Goal: Task Accomplishment & Management: Complete application form

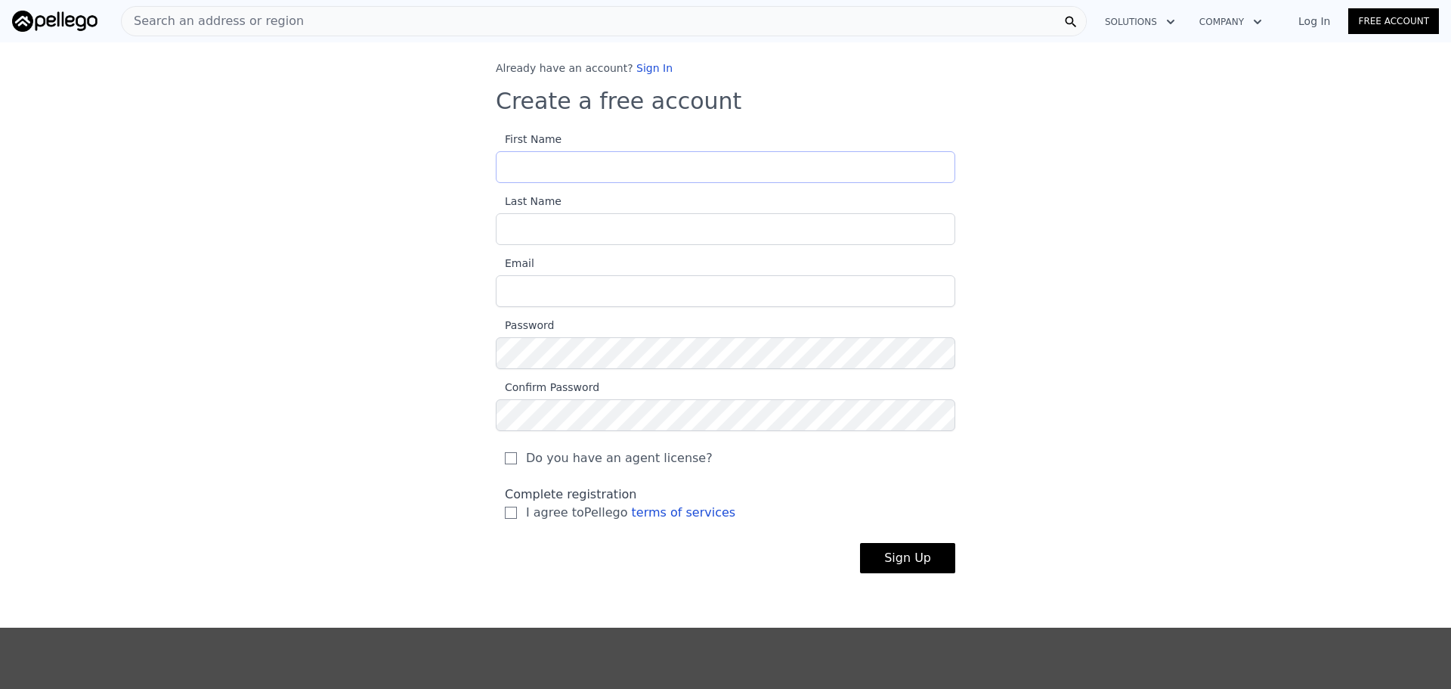
click at [571, 166] on input "First Name" at bounding box center [726, 167] width 460 height 32
type input "[PERSON_NAME]"
type input "[EMAIL_ADDRESS][DOMAIN_NAME]"
click at [570, 514] on span "I agree to Pellego terms of services" at bounding box center [630, 512] width 209 height 18
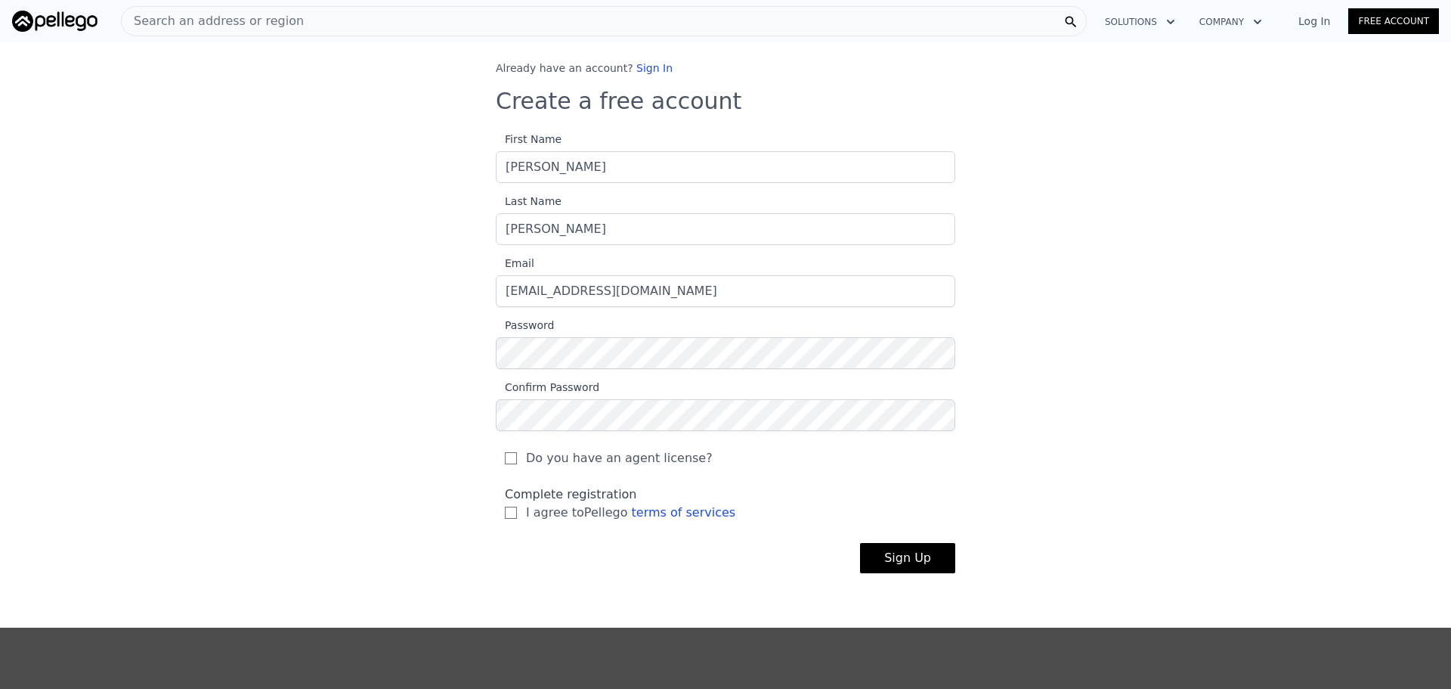
click at [517, 514] on input "I agree to Pellego terms of services" at bounding box center [511, 512] width 12 height 12
checkbox input "true"
click at [927, 551] on button "Sign Up" at bounding box center [907, 558] width 95 height 30
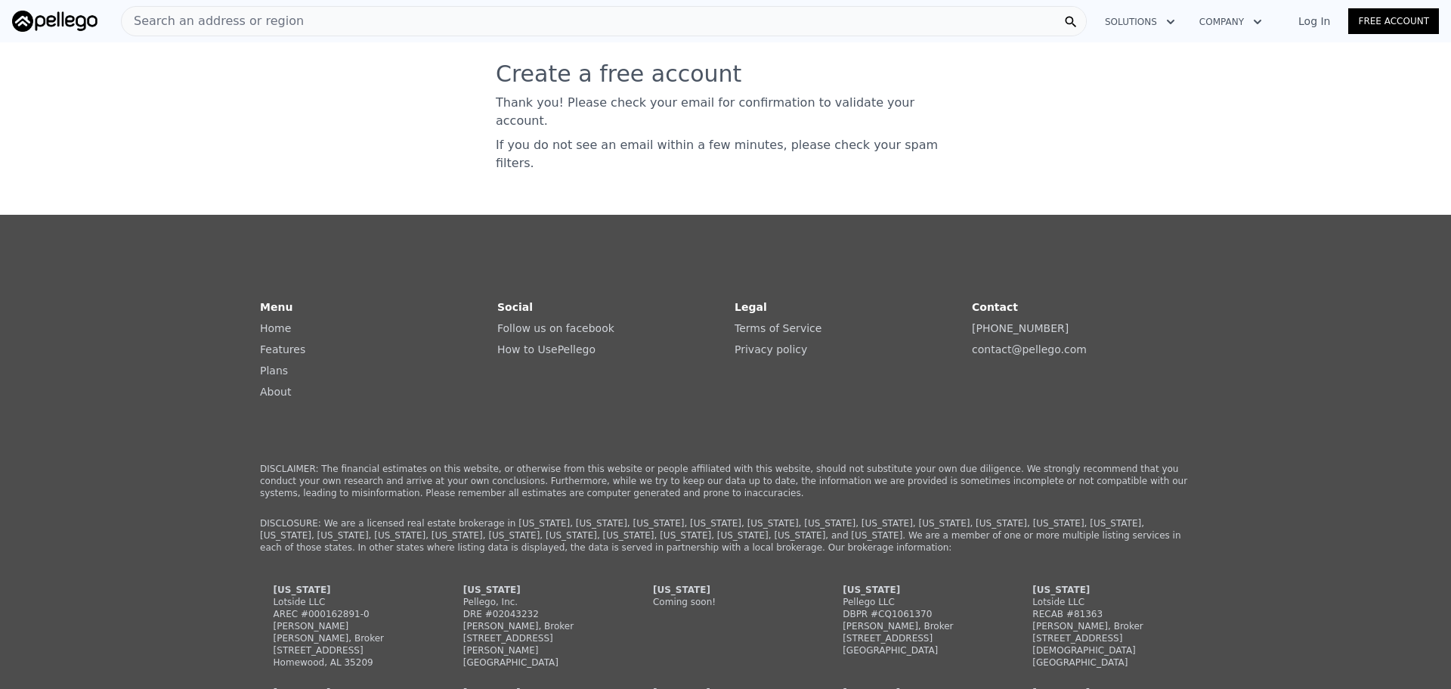
click at [429, 28] on div "Search an address or region" at bounding box center [604, 21] width 966 height 30
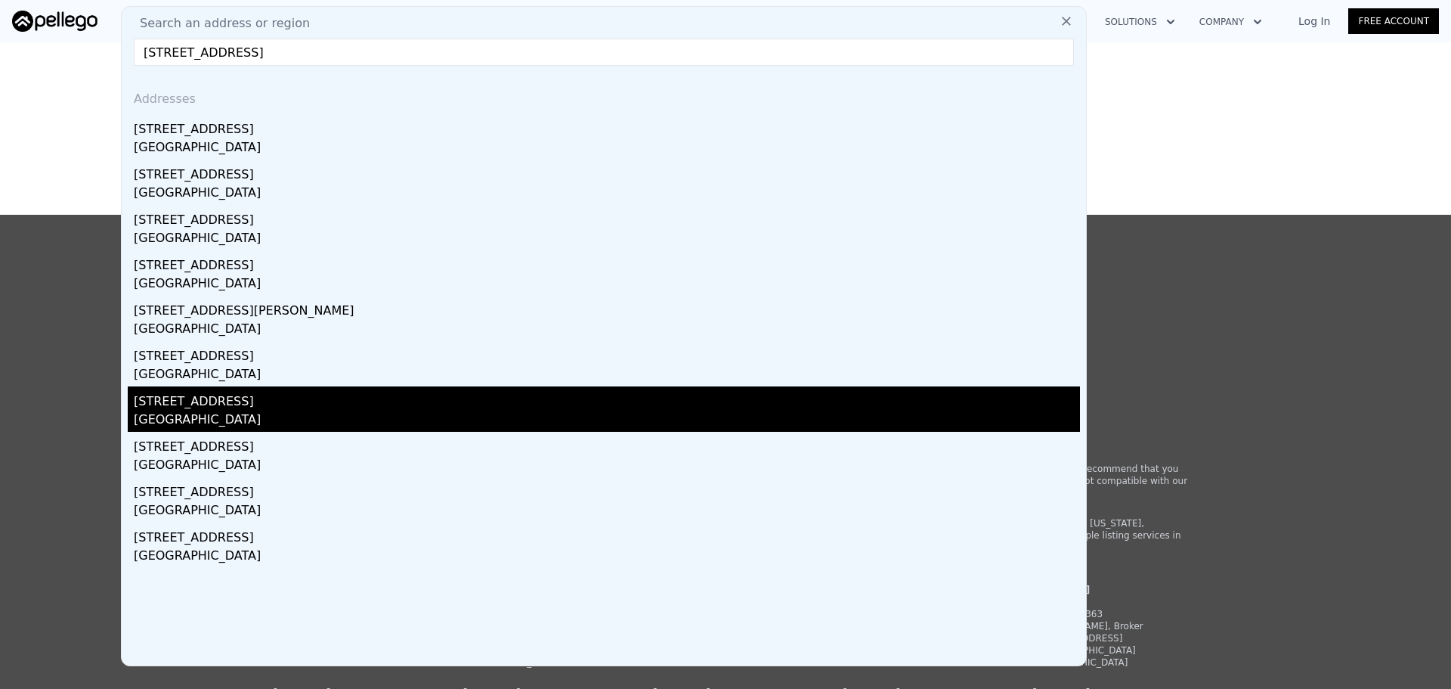
type input "[STREET_ADDRESS]"
click at [335, 414] on div "[GEOGRAPHIC_DATA]" at bounding box center [607, 420] width 946 height 21
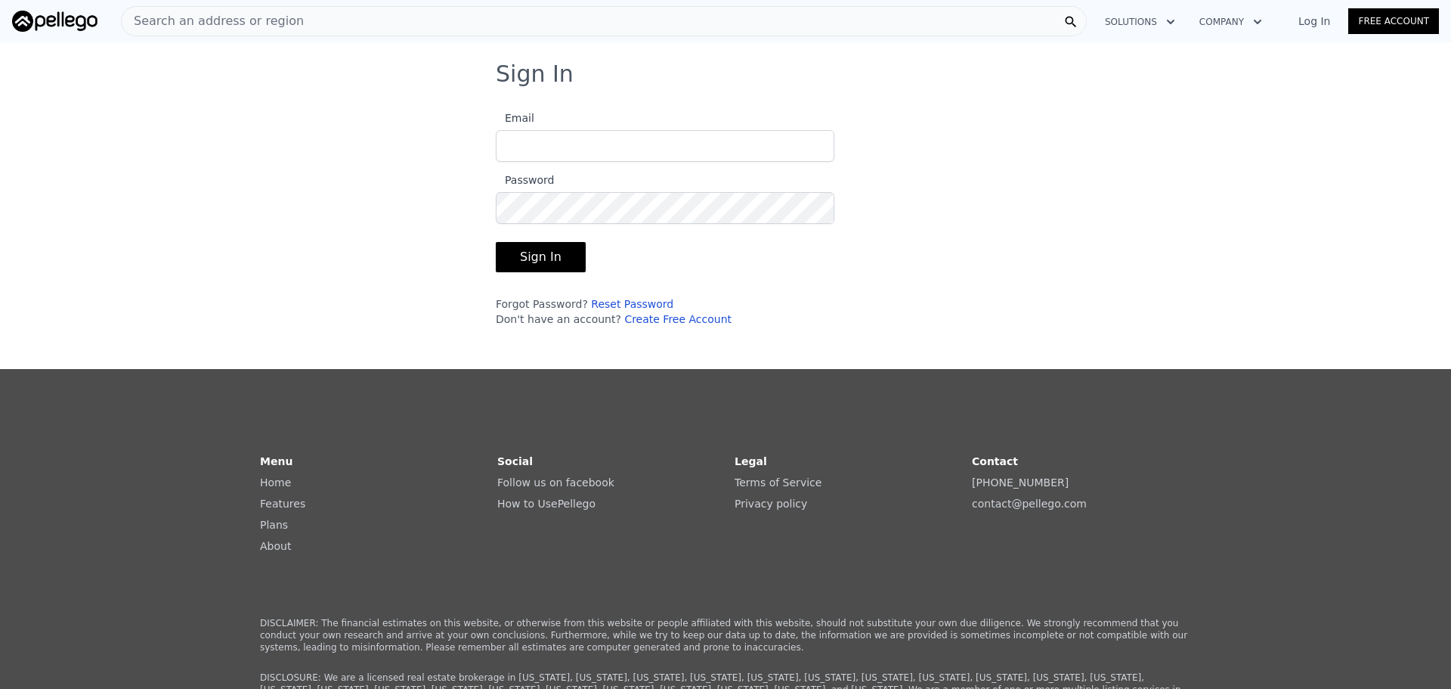
type input "[EMAIL_ADDRESS][DOMAIN_NAME]"
